Goal: Navigation & Orientation: Find specific page/section

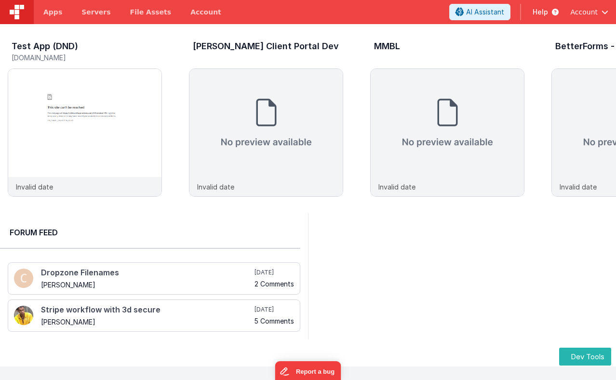
click at [343, 21] on header "Apps Servers File Assets Account Some FUTURE Slot AI Assistant Help Account" at bounding box center [308, 12] width 616 height 24
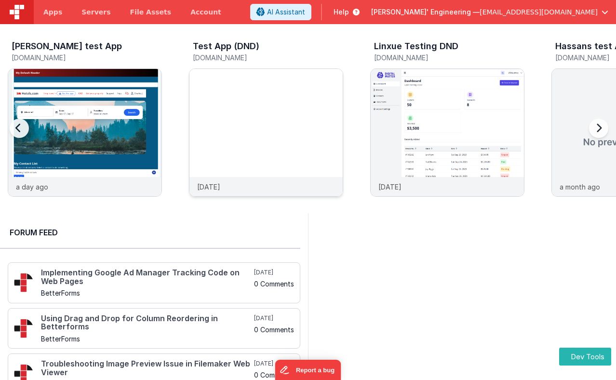
click at [250, 92] on img at bounding box center [265, 145] width 153 height 153
